Goal: Find specific page/section: Find specific page/section

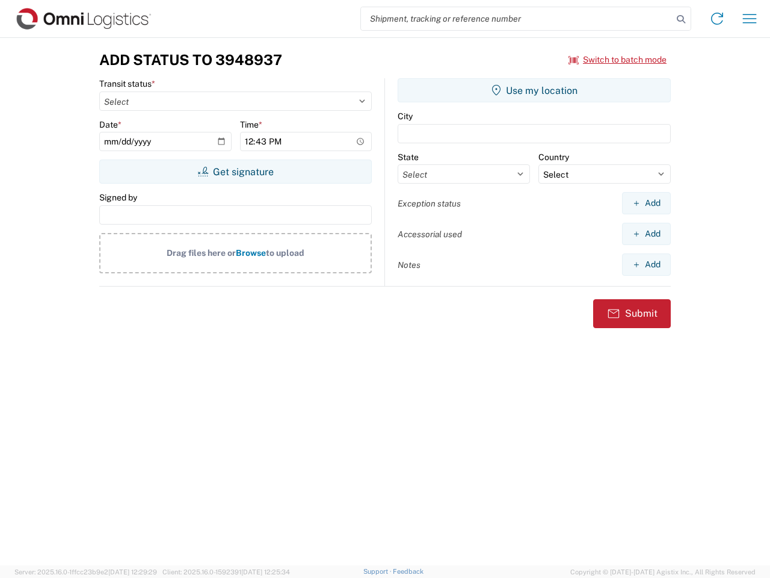
click at [517, 19] on input "search" at bounding box center [517, 18] width 312 height 23
click at [681, 19] on icon at bounding box center [681, 19] width 17 height 17
click at [717, 19] on icon at bounding box center [717, 18] width 19 height 19
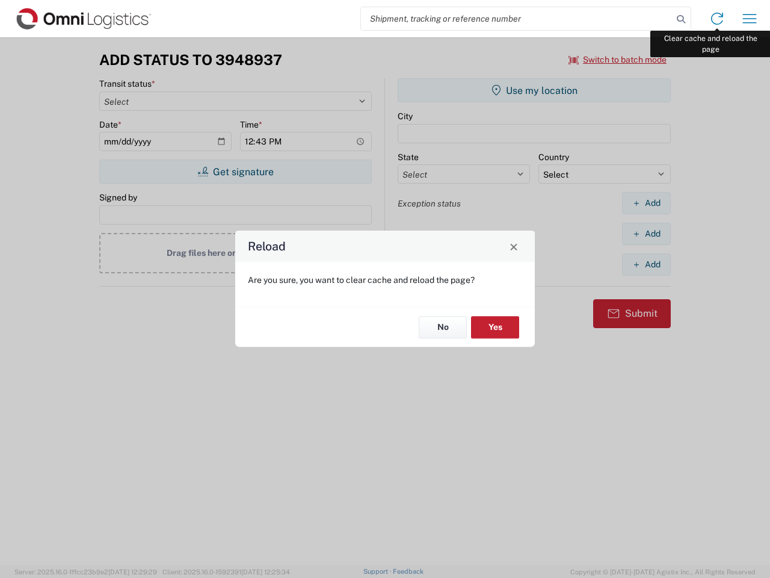
click at [750, 19] on div "Reload Are you sure, you want to clear cache and reload the page? No Yes" at bounding box center [385, 289] width 770 height 578
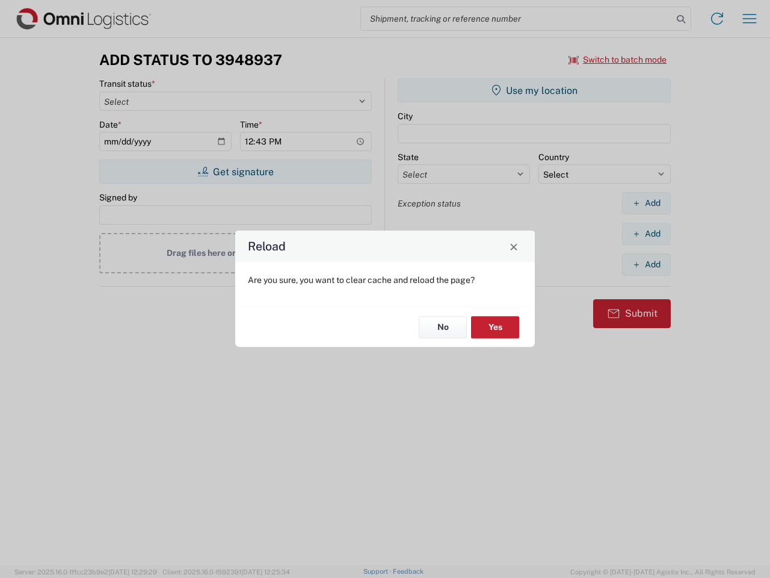
click at [618, 60] on div "Reload Are you sure, you want to clear cache and reload the page? No Yes" at bounding box center [385, 289] width 770 height 578
click at [235, 171] on div "Reload Are you sure, you want to clear cache and reload the page? No Yes" at bounding box center [385, 289] width 770 height 578
click at [534, 90] on div "Reload Are you sure, you want to clear cache and reload the page? No Yes" at bounding box center [385, 289] width 770 height 578
click at [646, 203] on div "Reload Are you sure, you want to clear cache and reload the page? No Yes" at bounding box center [385, 289] width 770 height 578
click at [646, 233] on div "Reload Are you sure, you want to clear cache and reload the page? No Yes" at bounding box center [385, 289] width 770 height 578
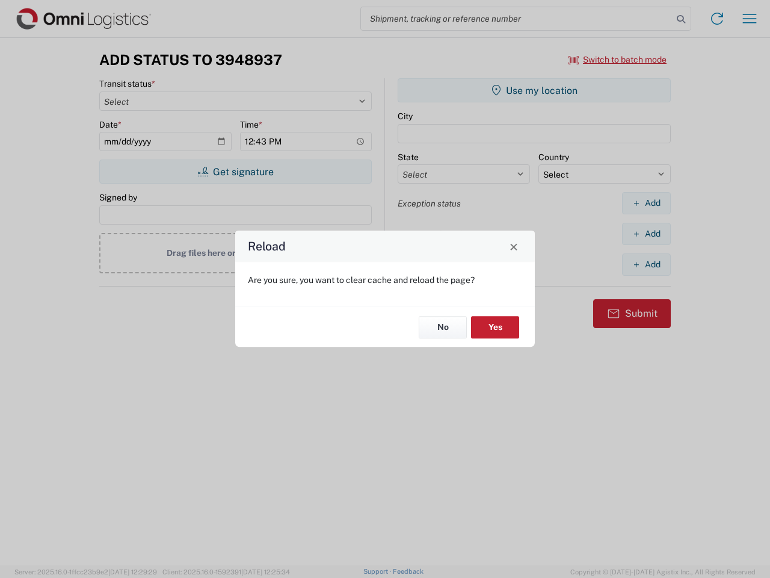
click at [646, 264] on div "Reload Are you sure, you want to clear cache and reload the page? No Yes" at bounding box center [385, 289] width 770 height 578
